Goal: Find specific page/section: Find specific page/section

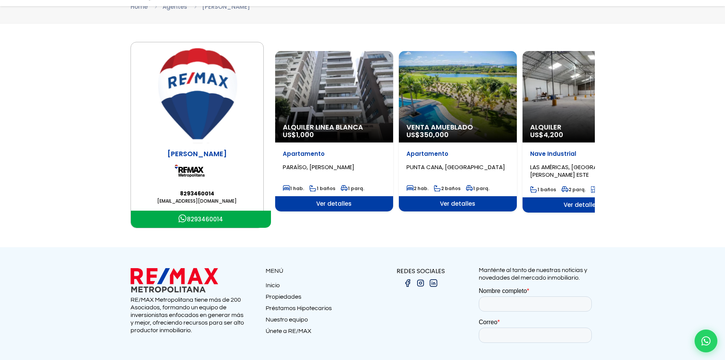
scroll to position [76, 0]
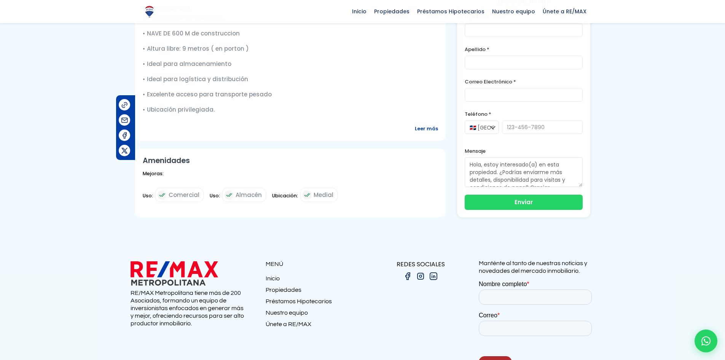
scroll to position [38, 0]
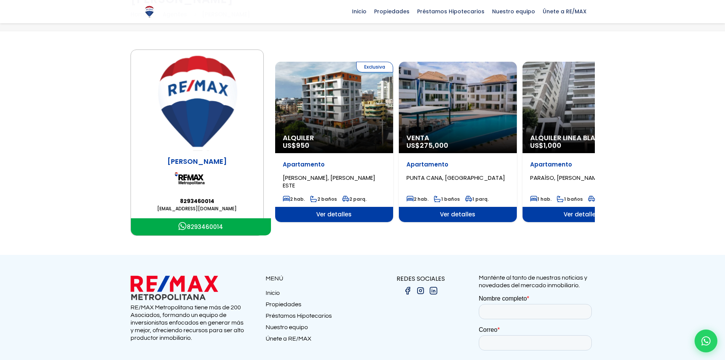
scroll to position [38, 0]
